Goal: Task Accomplishment & Management: Manage account settings

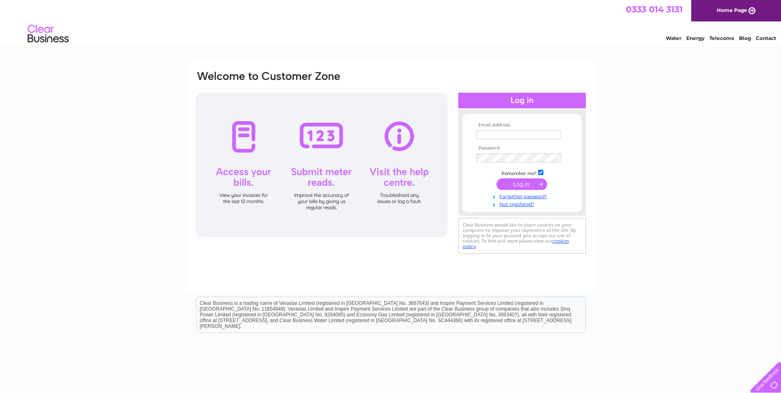
type input "accounts@condatis.com"
click at [533, 184] on input "submit" at bounding box center [521, 184] width 51 height 12
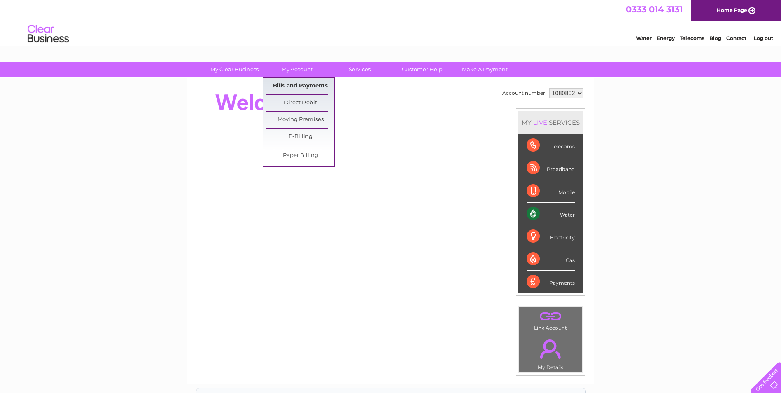
click at [307, 84] on link "Bills and Payments" at bounding box center [300, 86] width 68 height 16
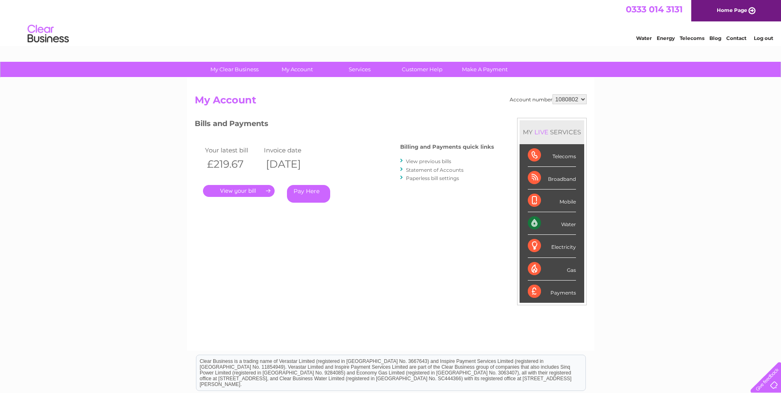
click at [253, 188] on link "." at bounding box center [239, 191] width 72 height 12
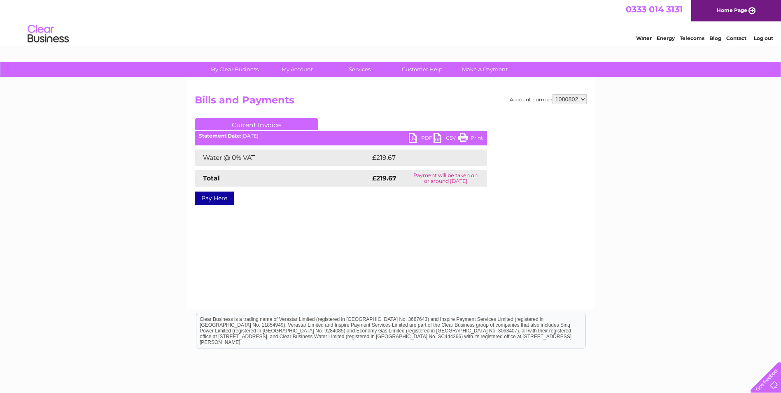
click at [412, 136] on link "PDF" at bounding box center [421, 139] width 25 height 12
